Goal: Task Accomplishment & Management: Use online tool/utility

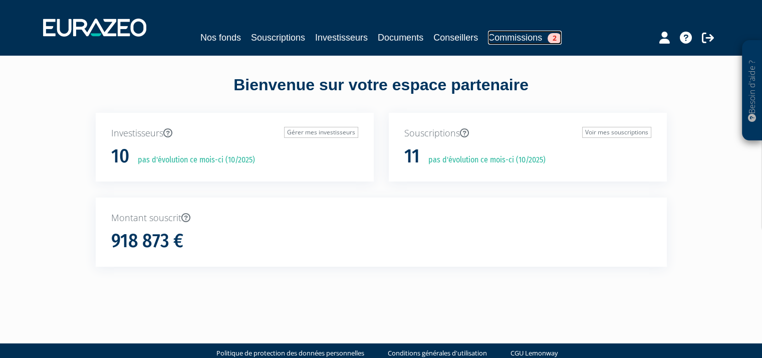
click at [557, 37] on span "2" at bounding box center [554, 38] width 14 height 11
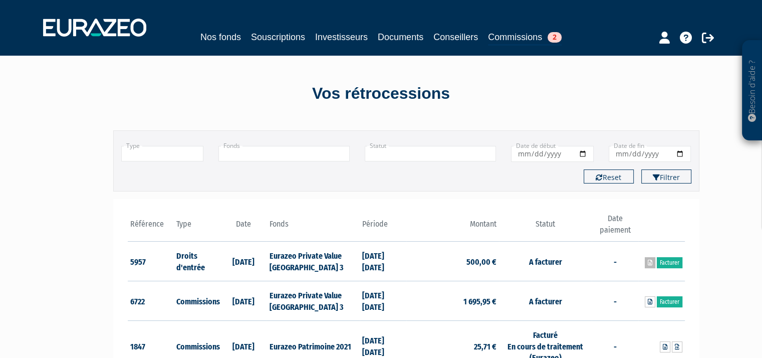
click at [649, 262] on icon at bounding box center [649, 262] width 5 height 6
click at [649, 302] on icon at bounding box center [649, 301] width 5 height 6
click at [674, 263] on link "Facturer" at bounding box center [669, 262] width 26 height 11
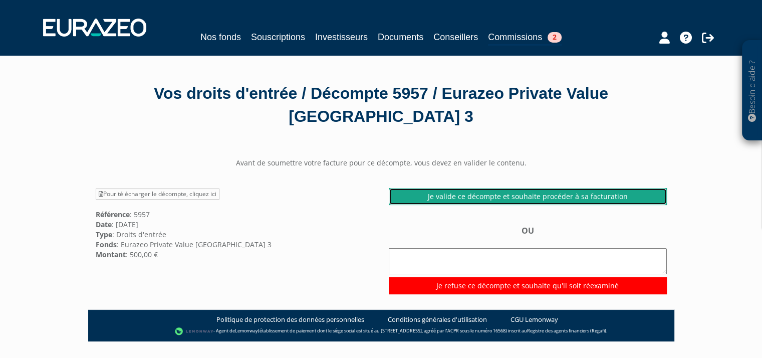
click at [539, 197] on link "Je valide ce décompte et souhaite procéder à sa facturation" at bounding box center [528, 196] width 278 height 17
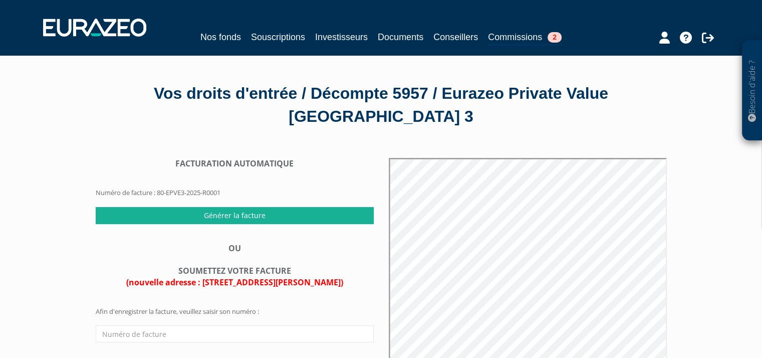
scroll to position [100, 0]
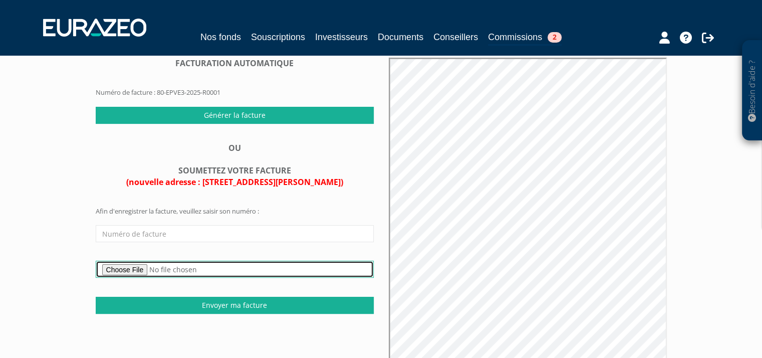
click at [135, 269] on input "file" at bounding box center [235, 268] width 278 height 17
type input "C:\fakepath\EURAZEO souscription 2025.09 facture.pdf"
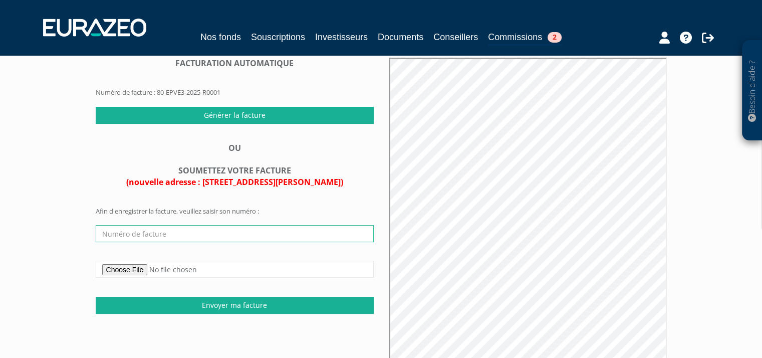
click at [186, 232] on input "text" at bounding box center [235, 233] width 278 height 17
type input "5775"
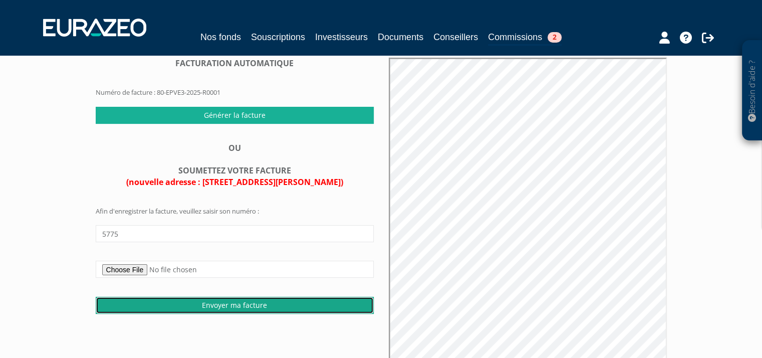
click at [281, 306] on input "Envoyer ma facture" at bounding box center [235, 304] width 278 height 17
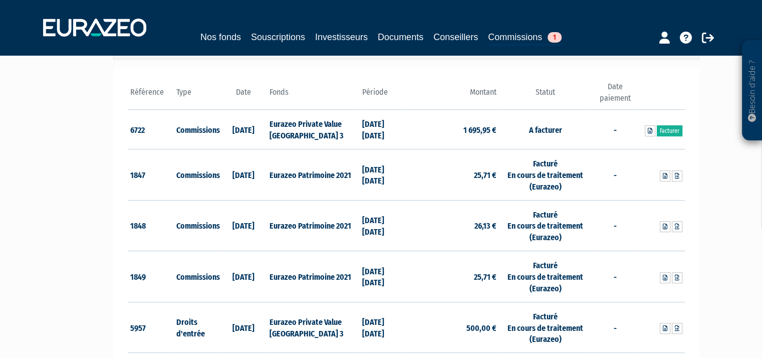
scroll to position [100, 0]
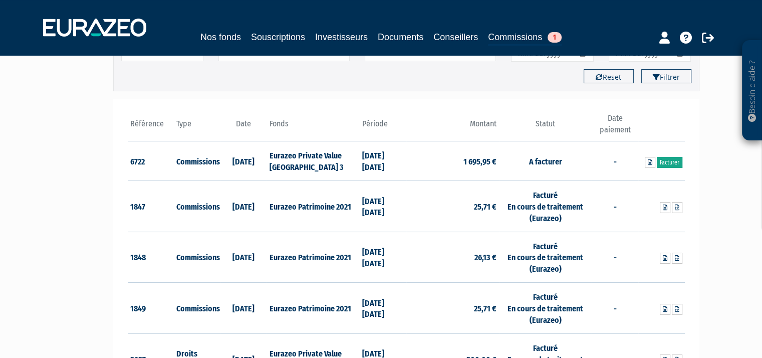
click at [673, 163] on link "Facturer" at bounding box center [669, 162] width 26 height 11
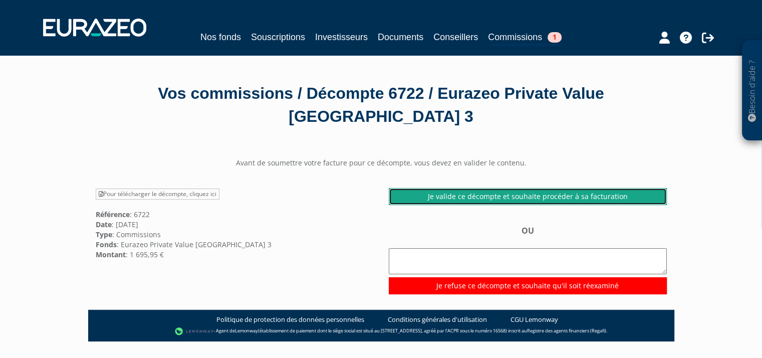
click at [527, 196] on link "Je valide ce décompte et souhaite procéder à sa facturation" at bounding box center [528, 196] width 278 height 17
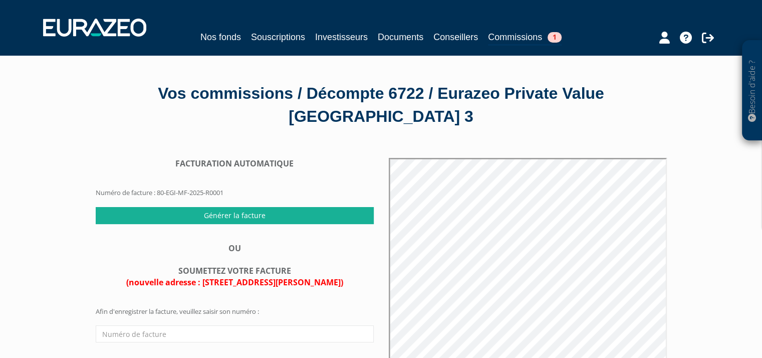
scroll to position [100, 0]
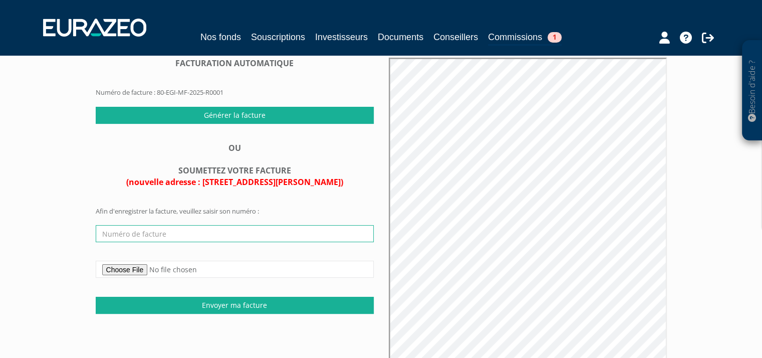
click at [214, 233] on input "text" at bounding box center [235, 233] width 278 height 17
type input "C:\fakepath\EURAZEO private value europe 2025S1 facture.pdf"
type input "5774"
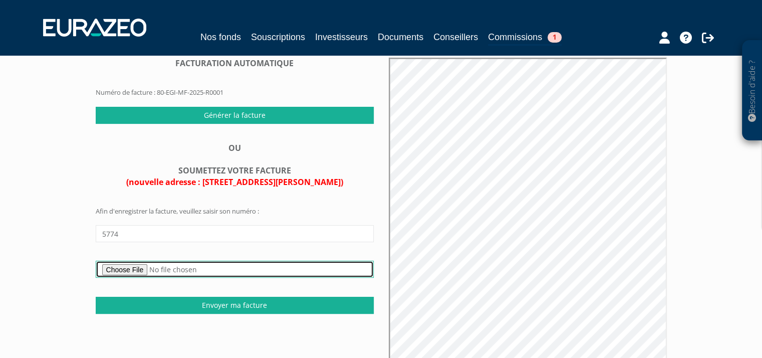
click at [149, 270] on input "file" at bounding box center [235, 268] width 278 height 17
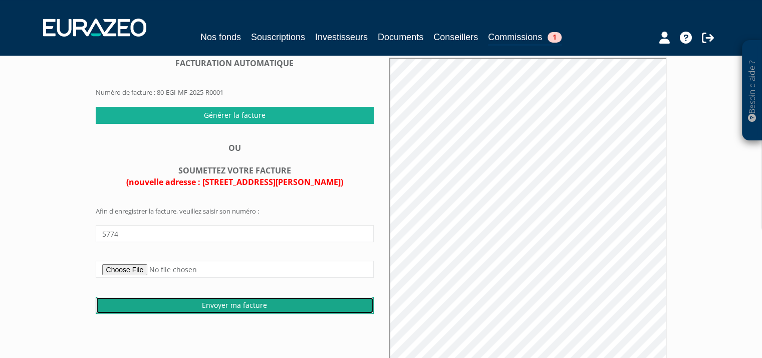
click at [233, 303] on input "Envoyer ma facture" at bounding box center [235, 304] width 278 height 17
